Goal: Information Seeking & Learning: Find specific fact

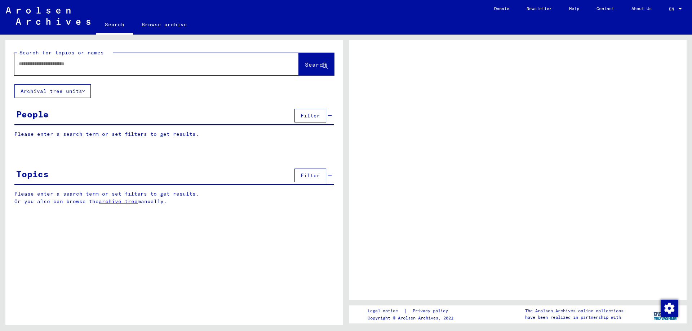
click at [56, 63] on input "text" at bounding box center [150, 64] width 263 height 8
type input "**********"
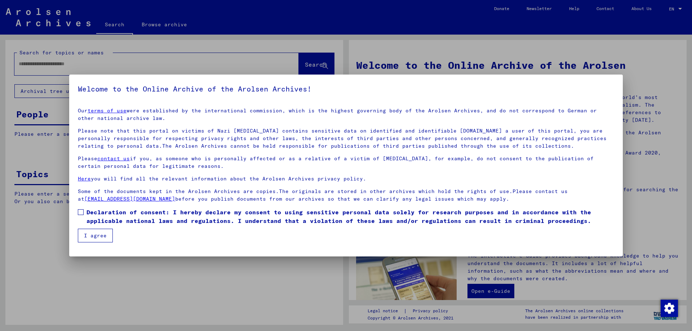
drag, startPoint x: 77, startPoint y: 213, endPoint x: 84, endPoint y: 214, distance: 7.3
click at [79, 212] on mat-dialog-content "Our terms of use were established by the international commission, which is the…" at bounding box center [346, 172] width 554 height 141
click at [85, 208] on label "Declaration of consent: I hereby declare my consent to using sensitive personal…" at bounding box center [346, 216] width 537 height 17
click at [97, 235] on button "I agree" at bounding box center [95, 236] width 35 height 14
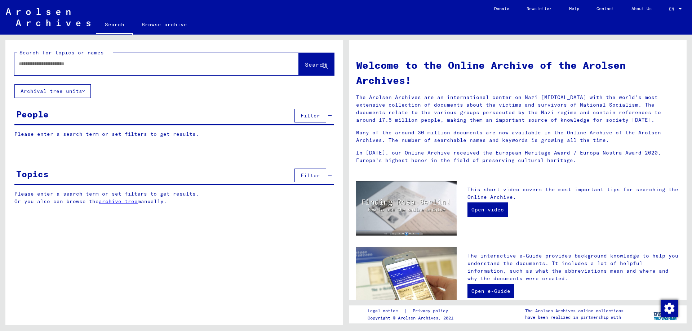
click at [93, 69] on div at bounding box center [145, 64] width 263 height 16
click at [92, 61] on input "text" at bounding box center [148, 64] width 259 height 8
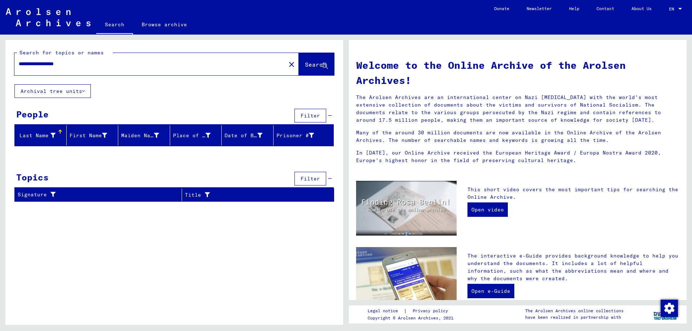
drag, startPoint x: 40, startPoint y: 64, endPoint x: 45, endPoint y: 65, distance: 5.5
click at [42, 64] on input "**********" at bounding box center [148, 64] width 259 height 8
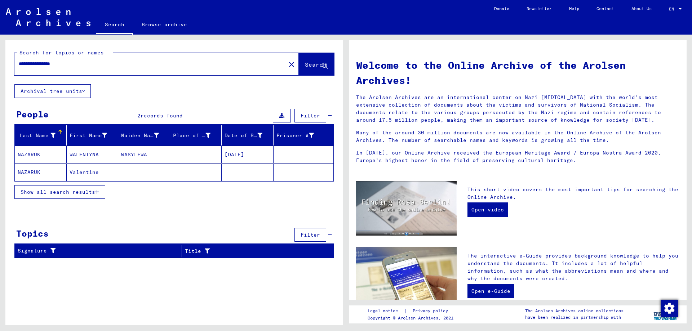
click at [247, 155] on mat-cell "[DATE]" at bounding box center [248, 154] width 52 height 17
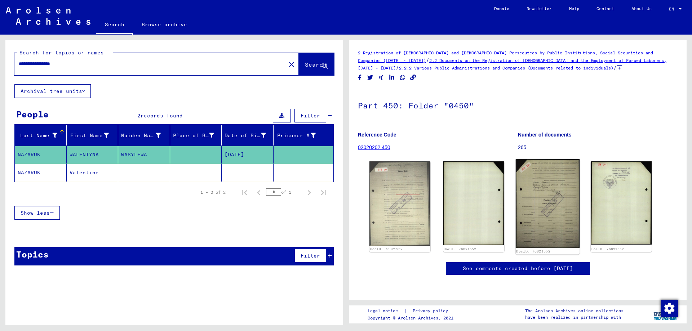
click at [569, 201] on img at bounding box center [548, 203] width 64 height 89
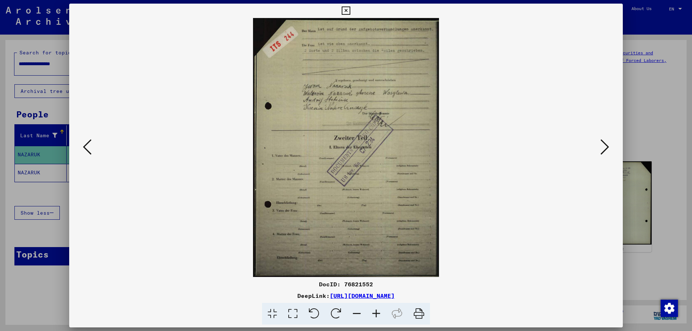
click at [376, 310] on icon at bounding box center [376, 314] width 19 height 22
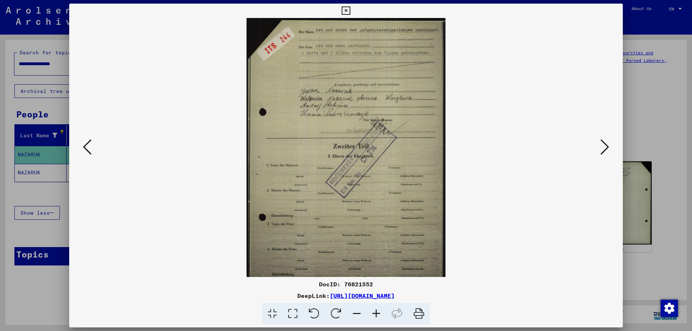
click at [378, 309] on icon at bounding box center [376, 314] width 19 height 22
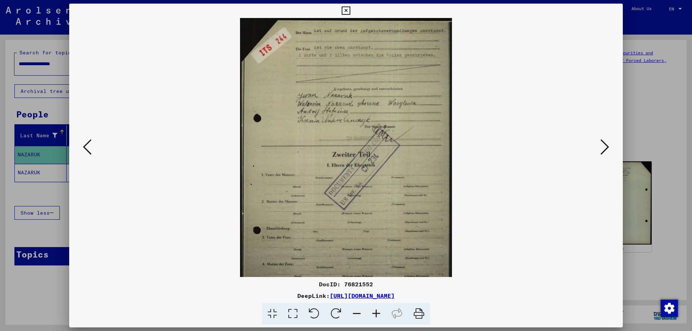
click at [378, 306] on icon at bounding box center [376, 314] width 19 height 22
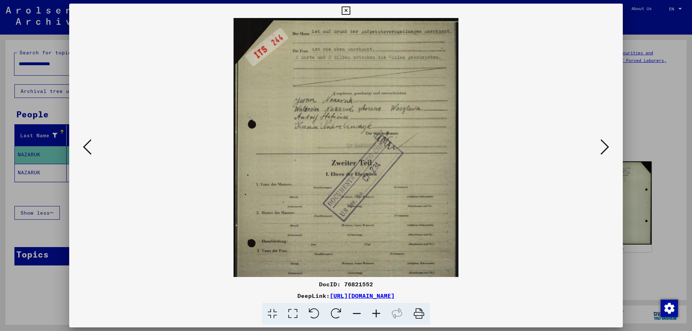
click at [378, 306] on icon at bounding box center [376, 314] width 19 height 22
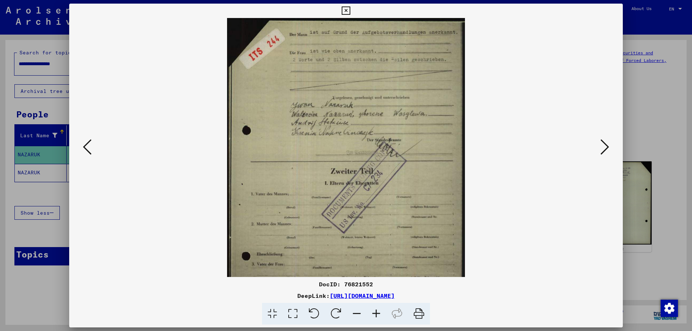
click at [378, 306] on icon at bounding box center [376, 314] width 19 height 22
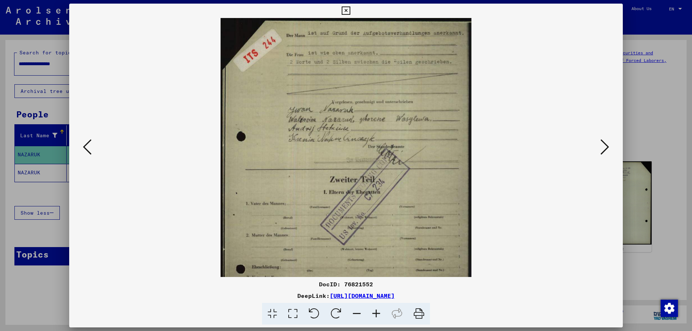
click at [378, 306] on icon at bounding box center [376, 314] width 19 height 22
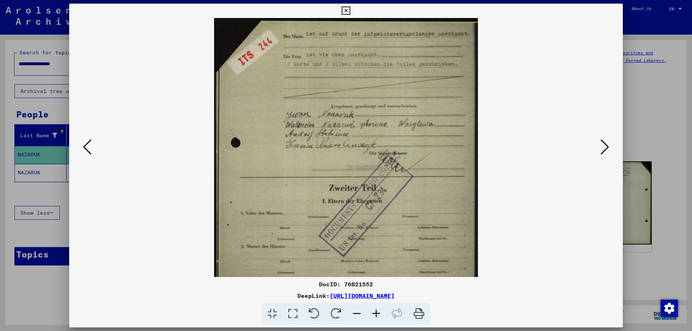
click at [378, 306] on icon at bounding box center [376, 314] width 19 height 22
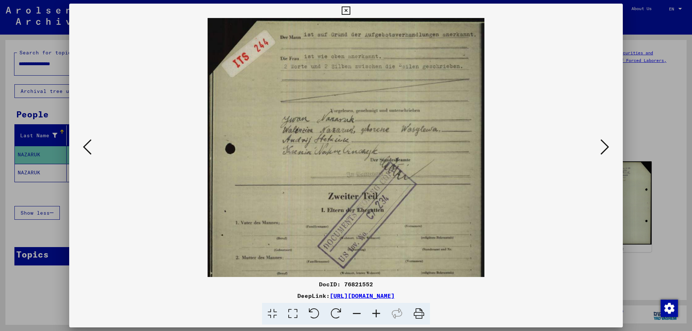
click at [378, 306] on icon at bounding box center [376, 314] width 19 height 22
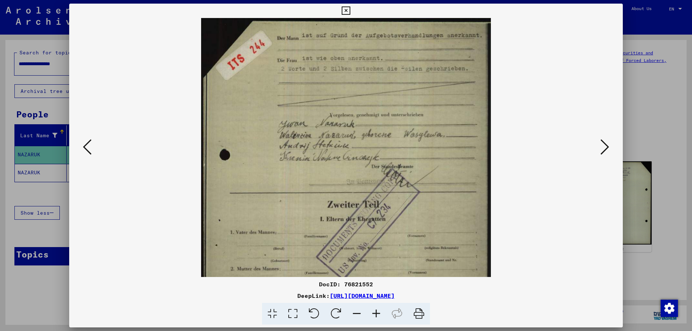
click at [378, 306] on icon at bounding box center [376, 314] width 19 height 22
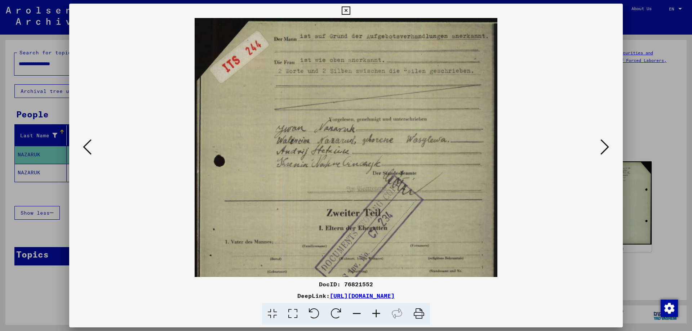
click at [349, 10] on icon at bounding box center [346, 10] width 8 height 9
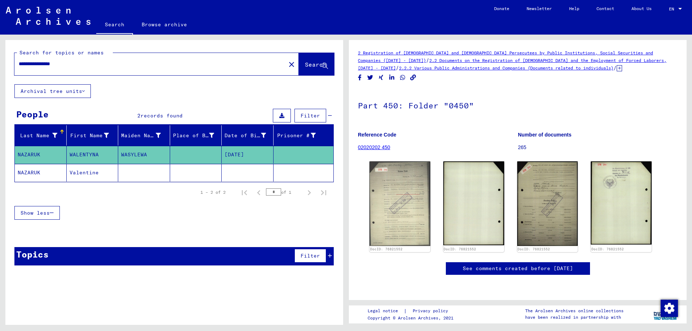
click at [187, 174] on mat-cell at bounding box center [196, 173] width 52 height 18
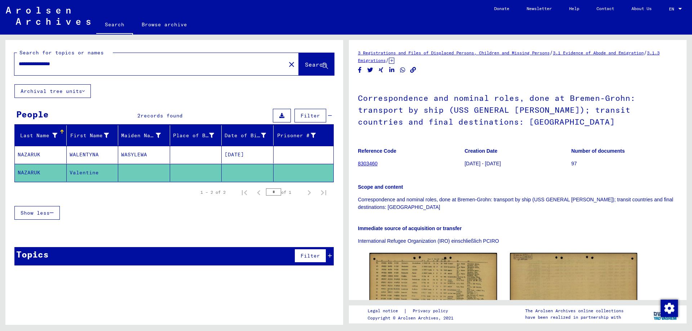
scroll to position [95, 0]
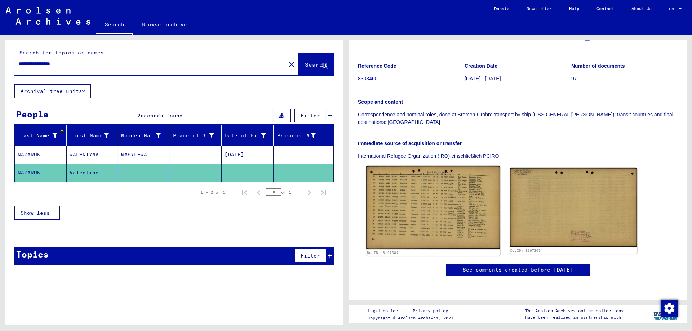
click at [454, 184] on img at bounding box center [433, 208] width 134 height 84
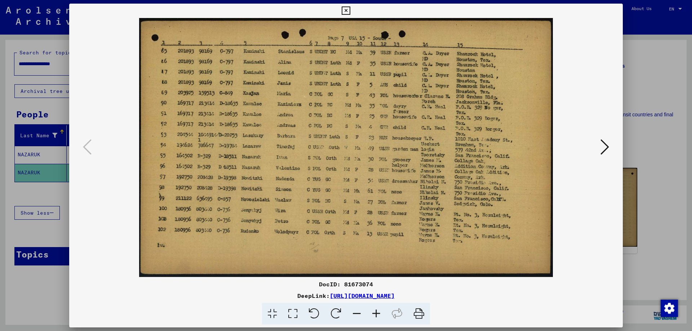
click at [344, 8] on icon at bounding box center [346, 10] width 8 height 9
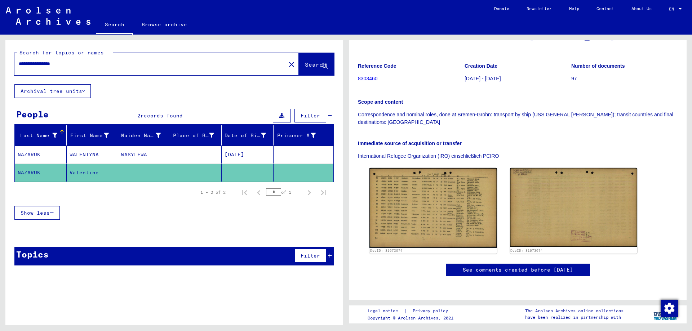
click at [40, 65] on input "**********" at bounding box center [150, 64] width 263 height 8
type input "**********"
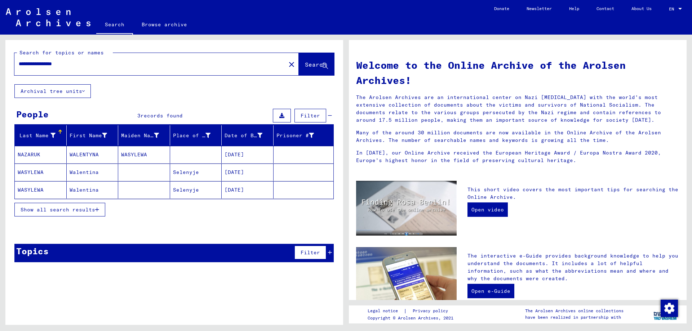
click at [208, 170] on mat-cell "Selenyje" at bounding box center [196, 172] width 52 height 17
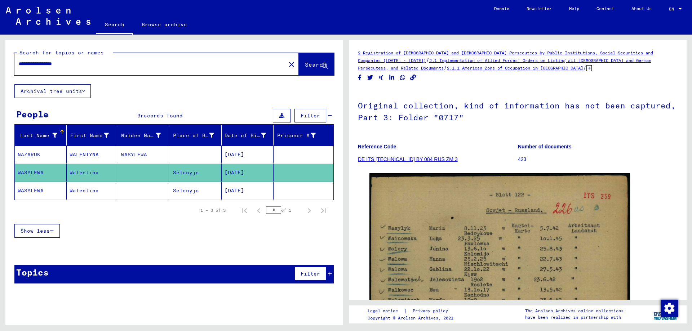
click at [254, 157] on mat-cell "[DATE]" at bounding box center [248, 155] width 52 height 18
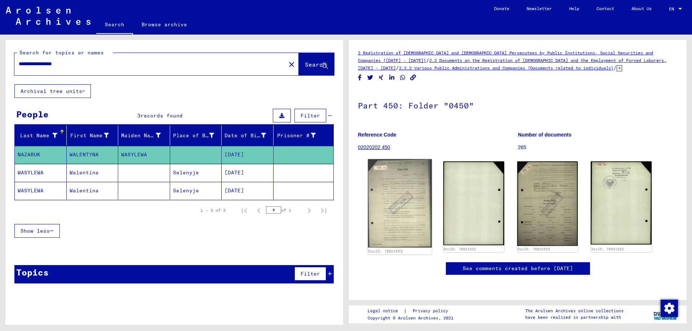
click at [401, 218] on img at bounding box center [400, 203] width 64 height 89
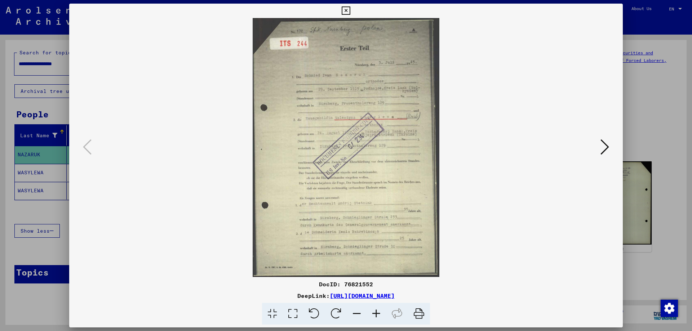
click at [376, 314] on icon at bounding box center [376, 314] width 19 height 22
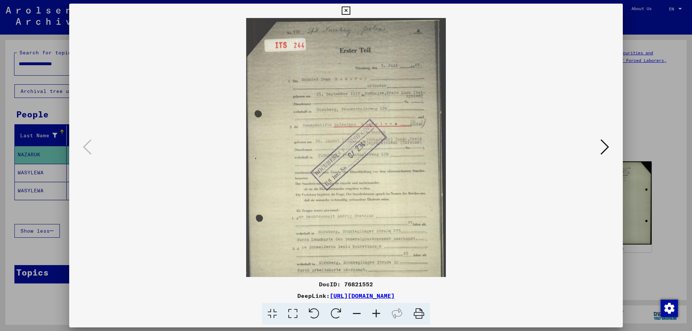
click at [376, 314] on icon at bounding box center [376, 314] width 19 height 22
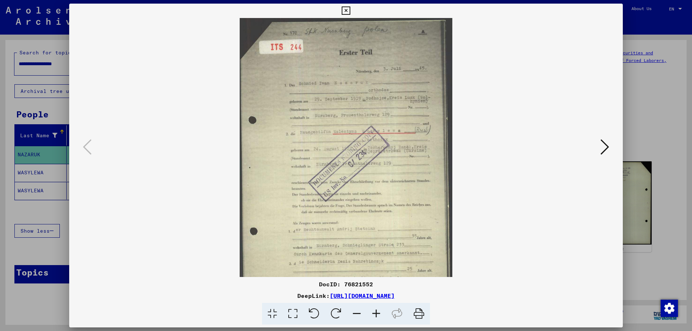
click at [376, 314] on icon at bounding box center [376, 314] width 19 height 22
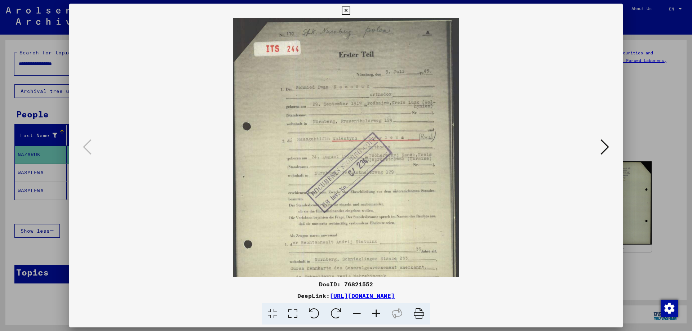
click at [377, 314] on icon at bounding box center [376, 314] width 19 height 22
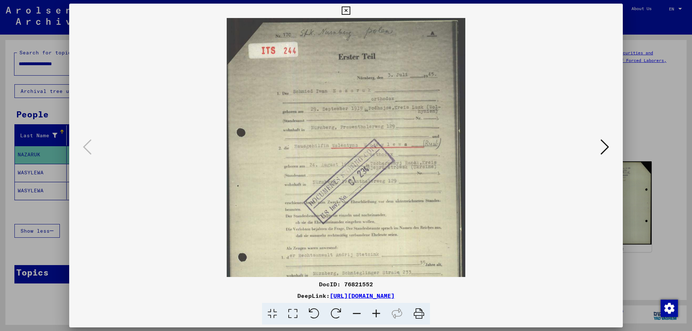
click at [377, 314] on icon at bounding box center [376, 314] width 19 height 22
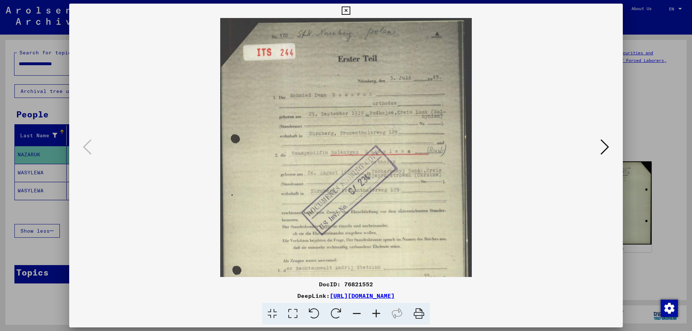
click at [377, 317] on icon at bounding box center [376, 314] width 19 height 22
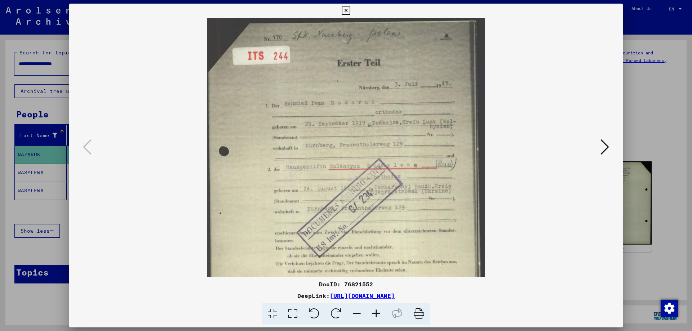
click at [377, 317] on icon at bounding box center [376, 314] width 19 height 22
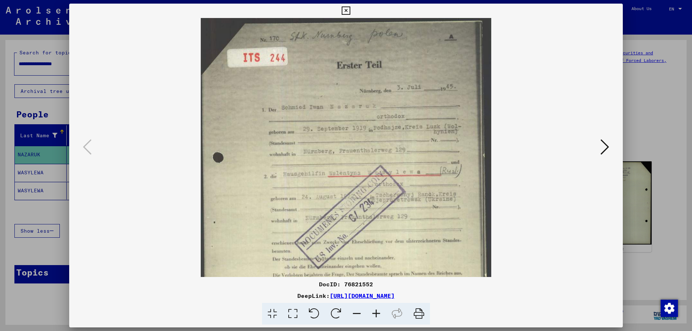
click at [377, 317] on icon at bounding box center [376, 314] width 19 height 22
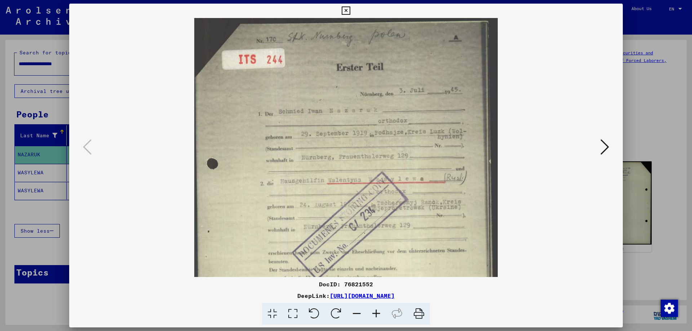
click at [377, 317] on icon at bounding box center [376, 314] width 19 height 22
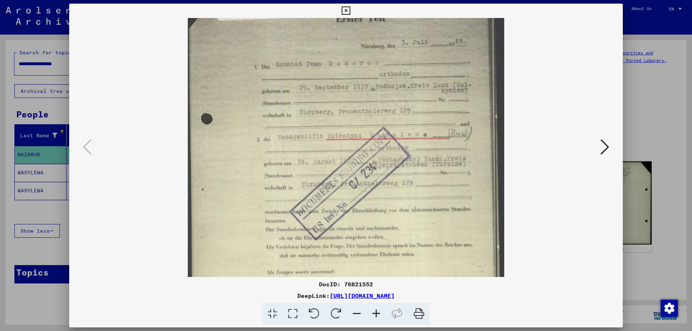
scroll to position [61, 0]
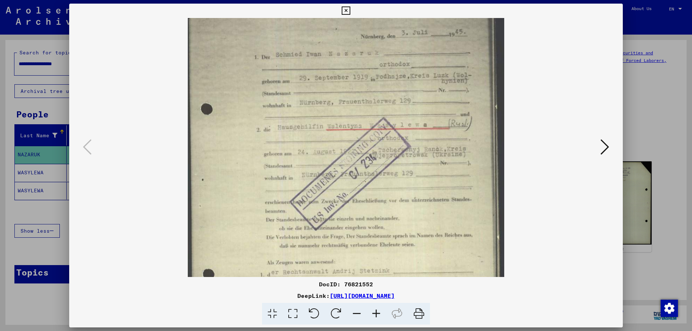
drag, startPoint x: 553, startPoint y: 194, endPoint x: 548, endPoint y: 133, distance: 61.2
click at [548, 133] on viewer-one-image at bounding box center [346, 86] width 505 height 259
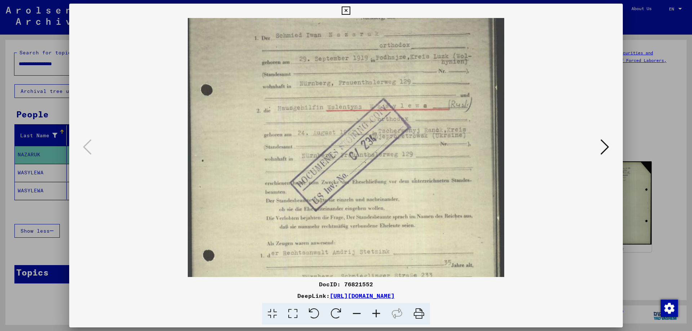
scroll to position [80, 0]
drag, startPoint x: 566, startPoint y: 206, endPoint x: 569, endPoint y: 186, distance: 19.7
click at [569, 186] on viewer-one-image at bounding box center [346, 67] width 505 height 259
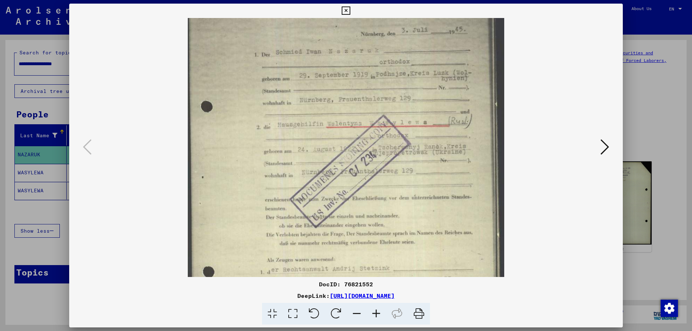
scroll to position [180, 0]
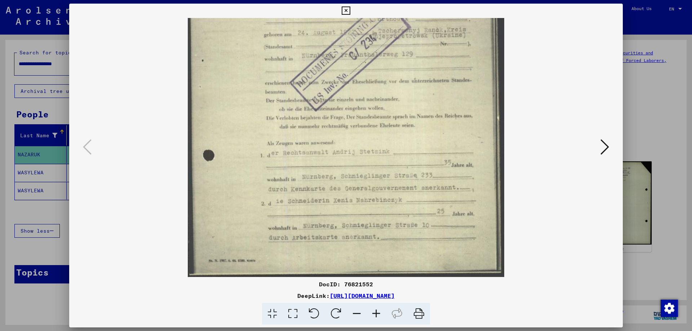
drag, startPoint x: 549, startPoint y: 242, endPoint x: 547, endPoint y: 115, distance: 126.9
click at [547, 115] on div at bounding box center [346, 147] width 505 height 259
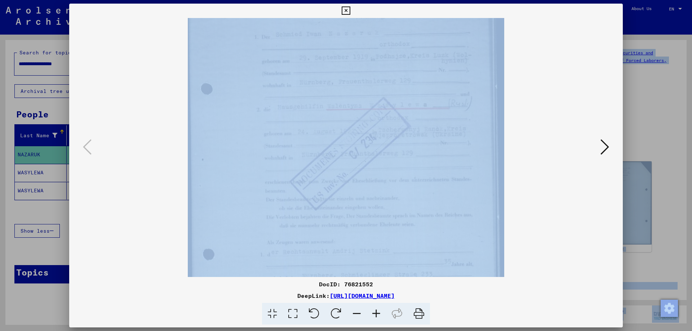
drag, startPoint x: 566, startPoint y: 232, endPoint x: 569, endPoint y: 328, distance: 96.0
click at [569, 328] on div "DocID: 76821552 DeepLink: [URL][DOMAIN_NAME]" at bounding box center [346, 165] width 692 height 331
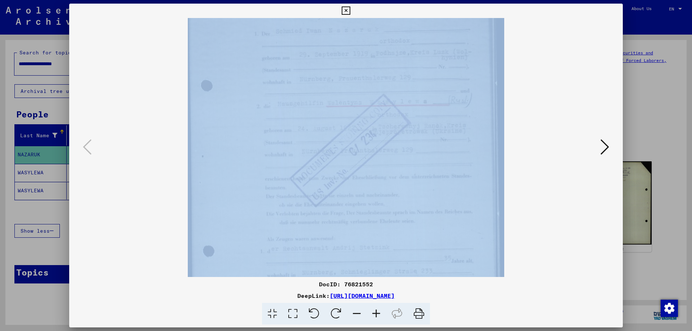
click at [549, 200] on div at bounding box center [346, 147] width 505 height 259
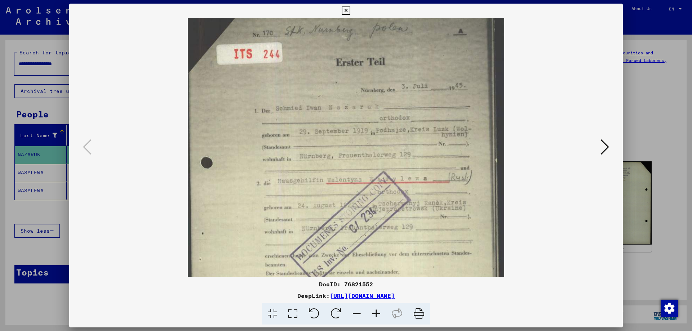
scroll to position [0, 0]
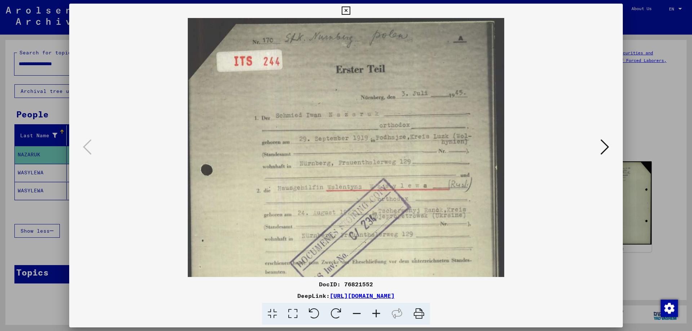
drag, startPoint x: 554, startPoint y: 103, endPoint x: 577, endPoint y: 255, distance: 153.2
click at [577, 255] on viewer-one-image at bounding box center [346, 147] width 505 height 259
click at [607, 147] on icon at bounding box center [605, 146] width 9 height 17
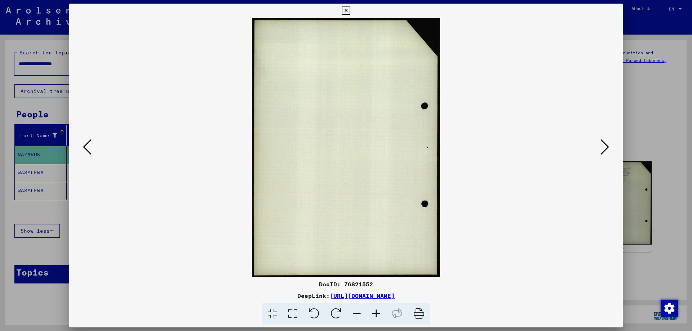
drag, startPoint x: 81, startPoint y: 147, endPoint x: 88, endPoint y: 146, distance: 6.9
click at [82, 147] on button at bounding box center [87, 147] width 13 height 21
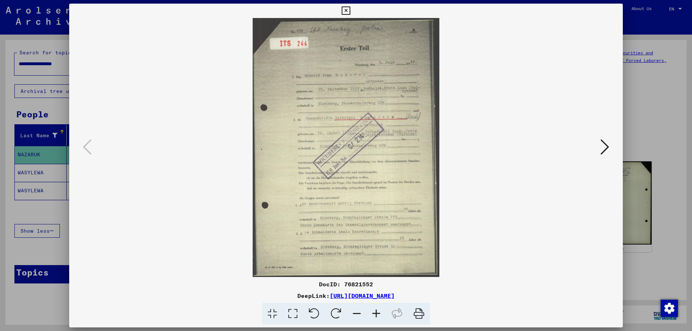
click at [379, 313] on icon at bounding box center [376, 314] width 19 height 22
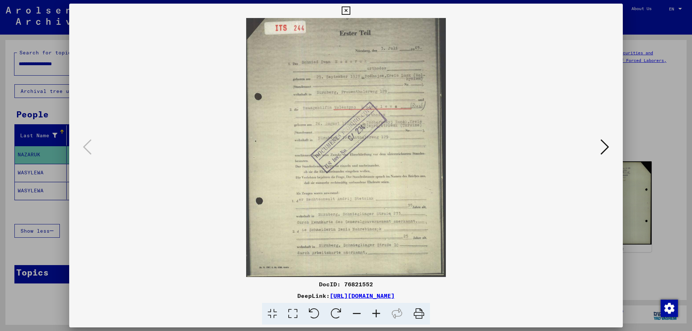
scroll to position [18, 0]
drag, startPoint x: 408, startPoint y: 246, endPoint x: 401, endPoint y: 197, distance: 48.8
click at [401, 197] on img at bounding box center [345, 138] width 199 height 277
click at [347, 8] on icon at bounding box center [346, 10] width 8 height 9
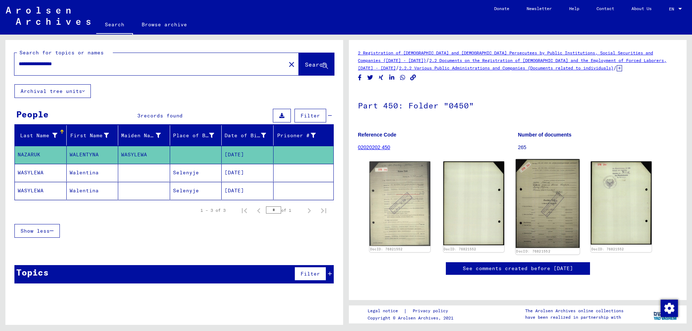
click at [554, 201] on img at bounding box center [548, 203] width 64 height 89
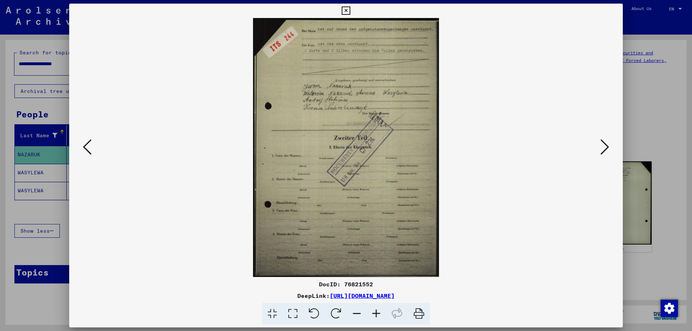
click at [377, 310] on icon at bounding box center [376, 314] width 19 height 22
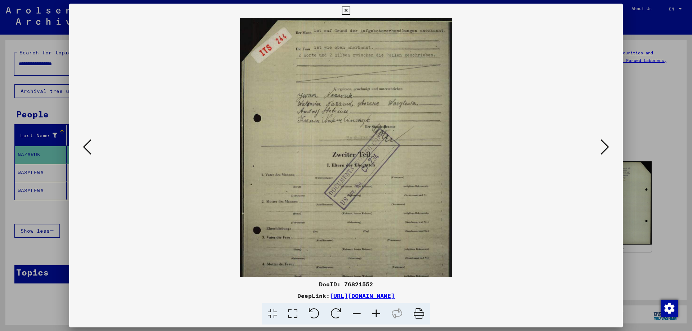
click at [377, 310] on icon at bounding box center [376, 314] width 19 height 22
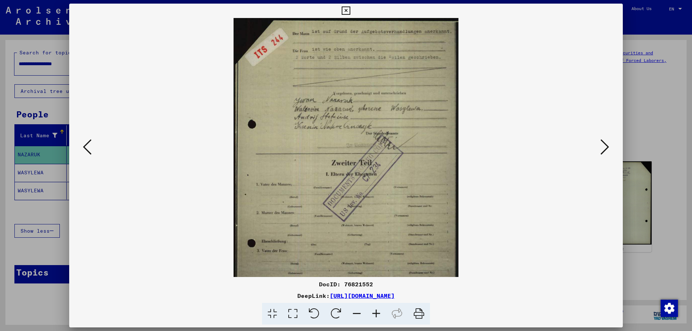
click at [377, 310] on icon at bounding box center [376, 314] width 19 height 22
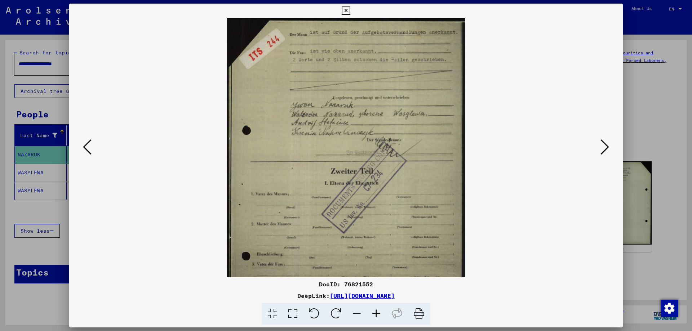
click at [377, 310] on icon at bounding box center [376, 314] width 19 height 22
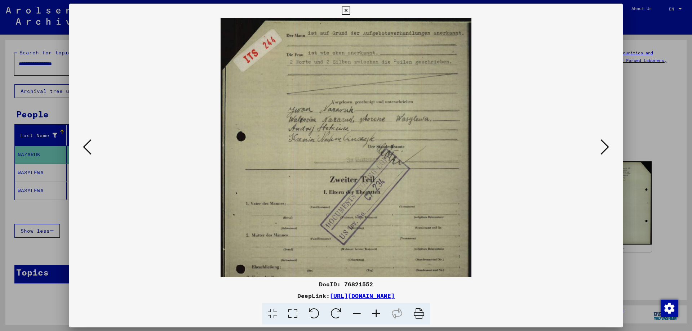
drag, startPoint x: 377, startPoint y: 310, endPoint x: 379, endPoint y: 306, distance: 4.8
click at [377, 310] on icon at bounding box center [376, 314] width 19 height 22
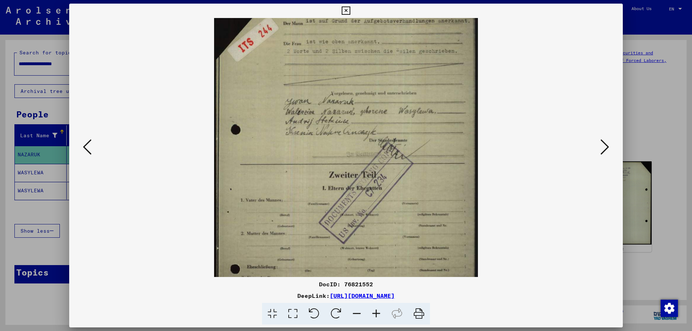
scroll to position [14, 0]
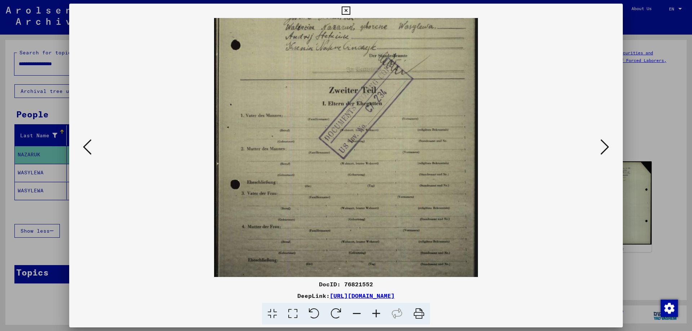
drag, startPoint x: 443, startPoint y: 238, endPoint x: 433, endPoint y: 131, distance: 107.1
click at [433, 131] on img at bounding box center [346, 103] width 264 height 367
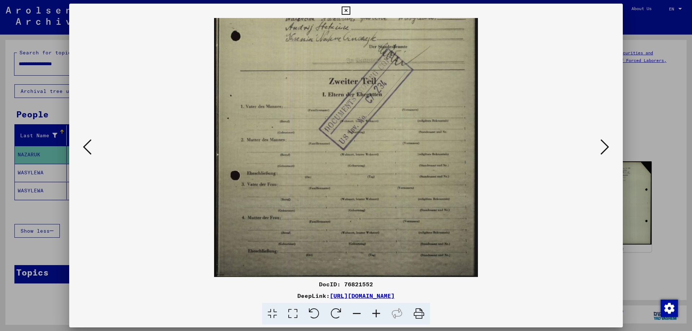
scroll to position [108, 0]
drag, startPoint x: 431, startPoint y: 215, endPoint x: 421, endPoint y: 147, distance: 68.2
click at [421, 147] on img at bounding box center [346, 93] width 264 height 367
click at [608, 152] on icon at bounding box center [605, 146] width 9 height 17
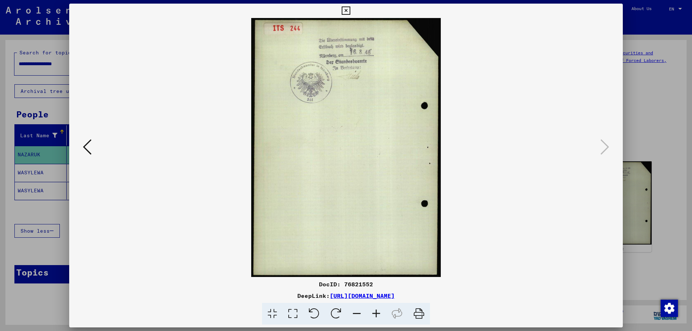
click at [346, 10] on icon at bounding box center [346, 10] width 8 height 9
